Goal: Check status: Check status

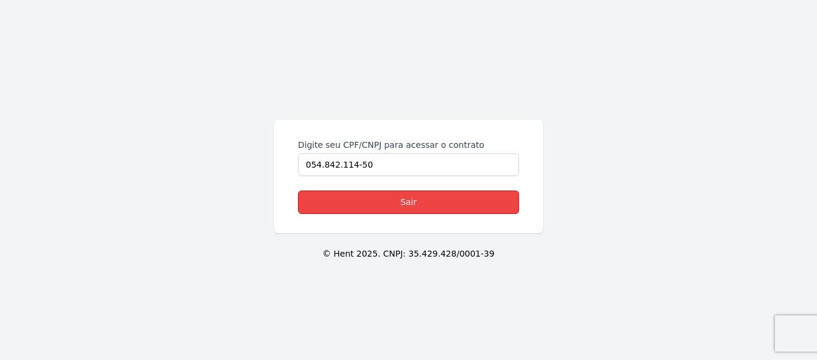
click at [370, 196] on link "Sair" at bounding box center [408, 201] width 221 height 23
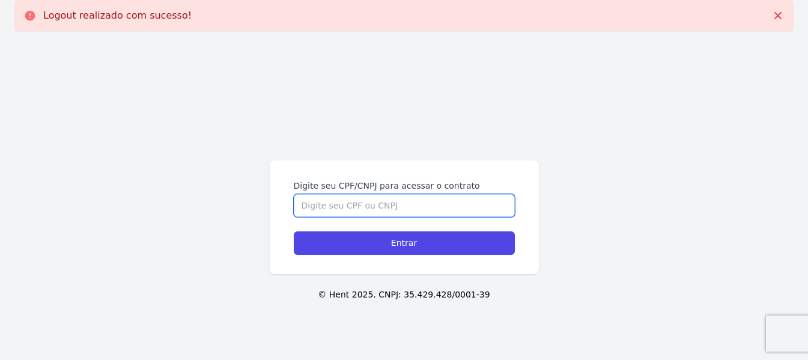
click at [351, 195] on input "Digite seu CPF/CNPJ para acessar o contrato" at bounding box center [404, 205] width 221 height 23
type input "05484211450"
click at [294, 231] on input "Entrar" at bounding box center [404, 242] width 221 height 23
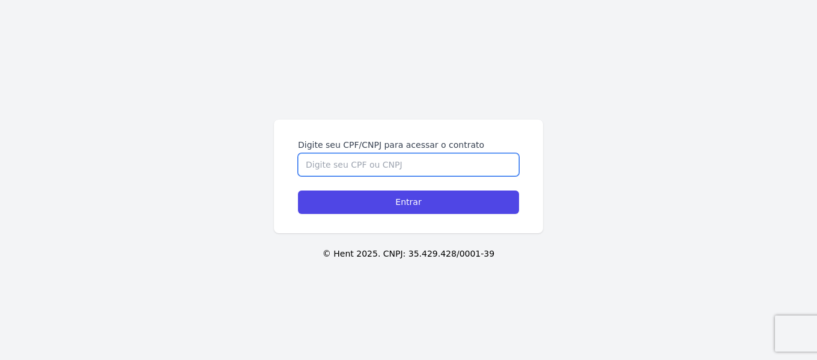
click at [383, 162] on input "Digite seu CPF/CNPJ para acessar o contrato" at bounding box center [408, 164] width 221 height 23
type input "05484211450"
click at [298, 190] on input "Entrar" at bounding box center [408, 201] width 221 height 23
click at [383, 157] on input "Digite seu CPF/CNPJ para acessar o contrato" at bounding box center [408, 164] width 221 height 23
type input "05484211450"
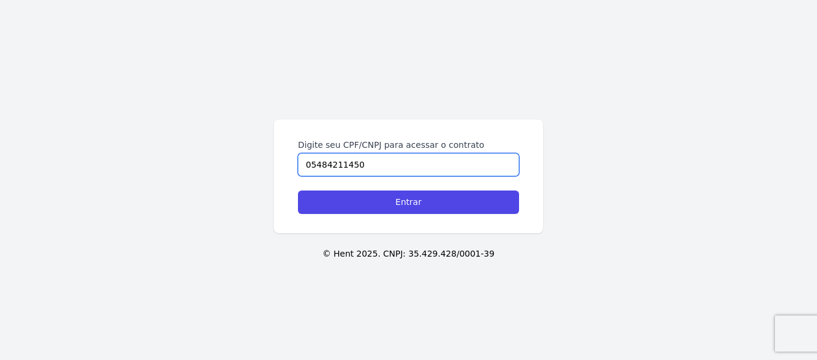
click at [298, 190] on input "Entrar" at bounding box center [408, 201] width 221 height 23
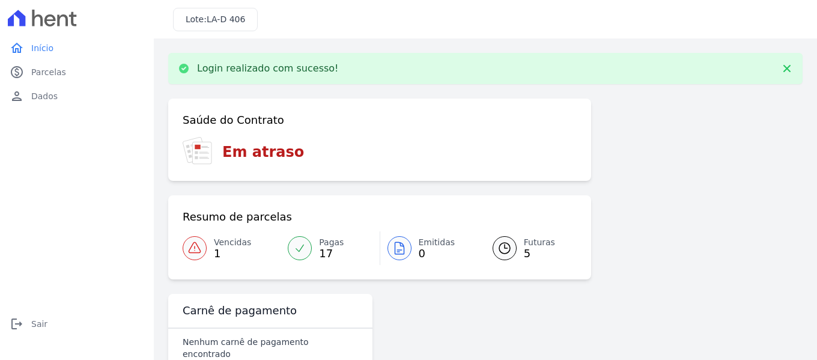
click at [211, 251] on link "Vencidas 1" at bounding box center [232, 248] width 98 height 34
